Goal: Task Accomplishment & Management: Complete application form

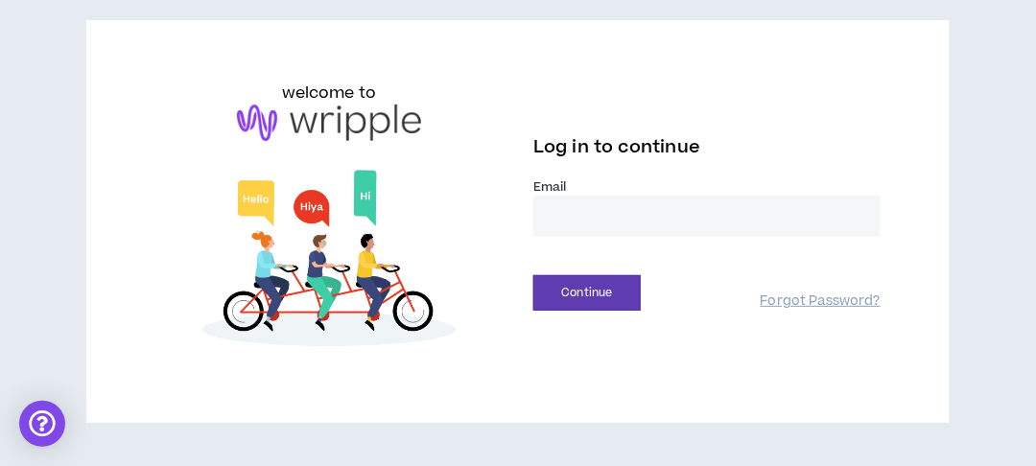
scroll to position [75, 0]
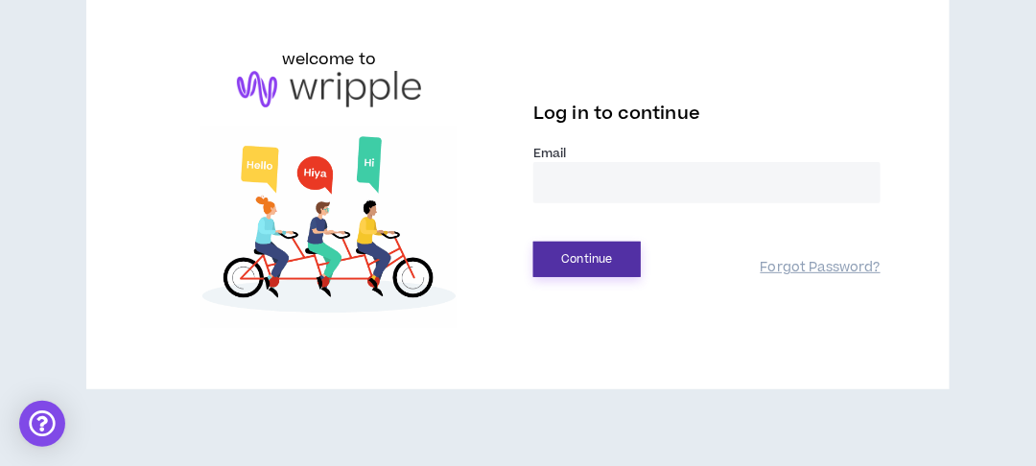
click at [594, 255] on button "Continue" at bounding box center [586, 259] width 107 height 35
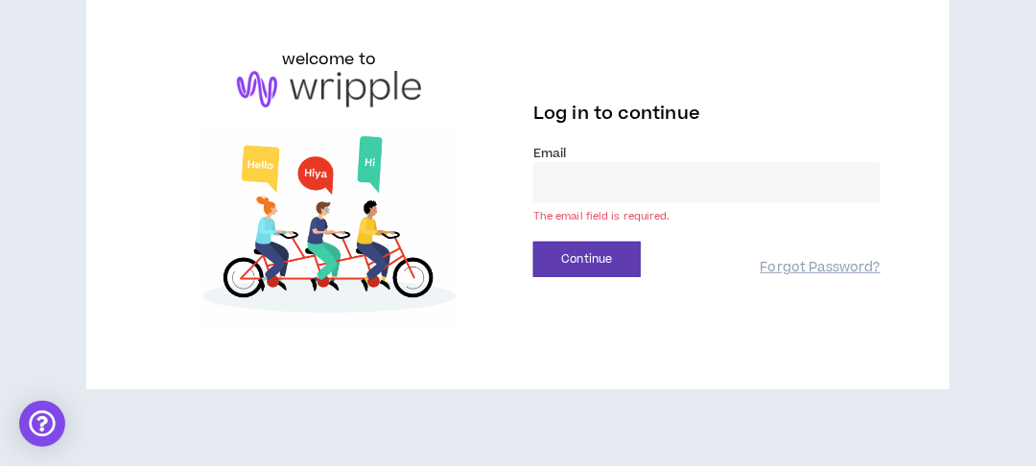
click at [613, 186] on input "email" at bounding box center [706, 182] width 347 height 41
type input "**********"
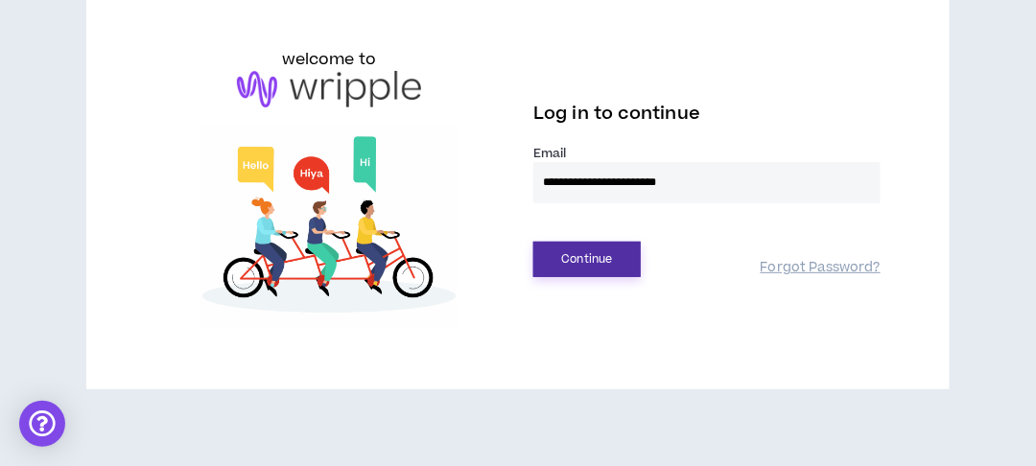
click at [610, 263] on button "Continue" at bounding box center [586, 259] width 107 height 35
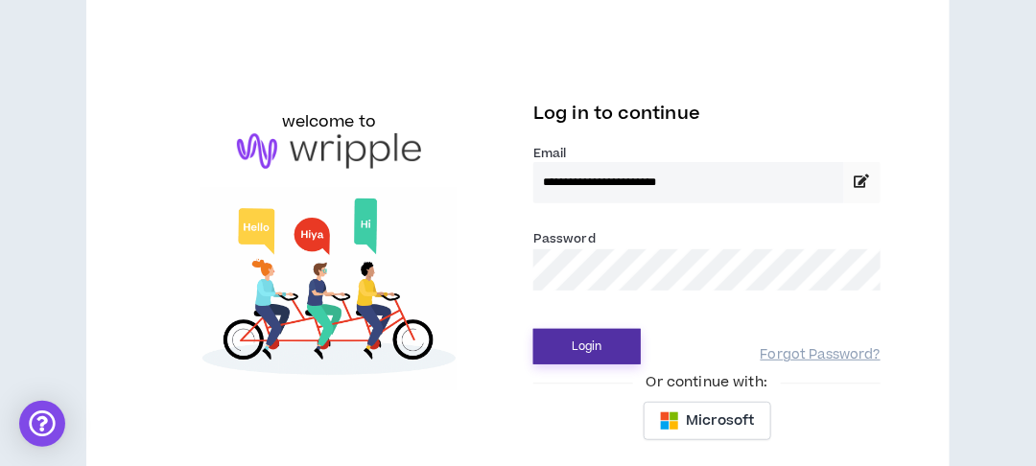
click at [579, 343] on button "Login" at bounding box center [586, 346] width 107 height 35
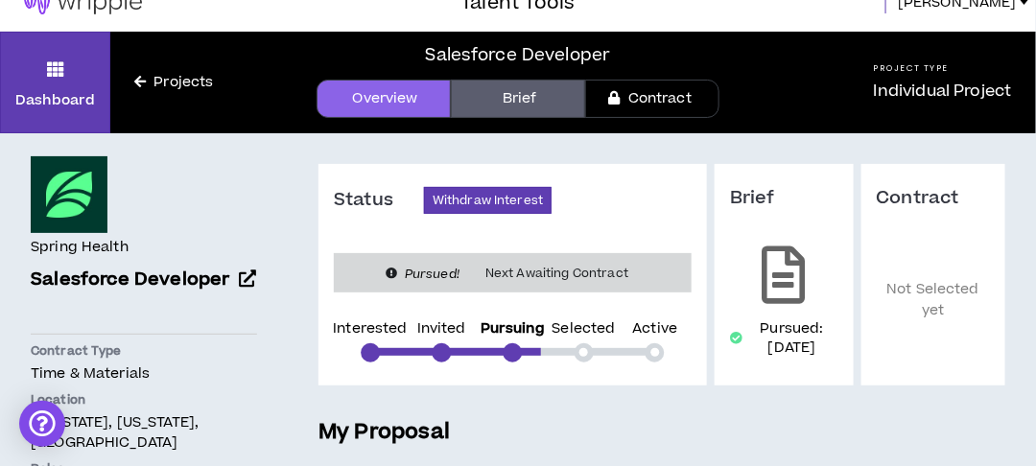
scroll to position [24, 0]
